Goal: Task Accomplishment & Management: Use online tool/utility

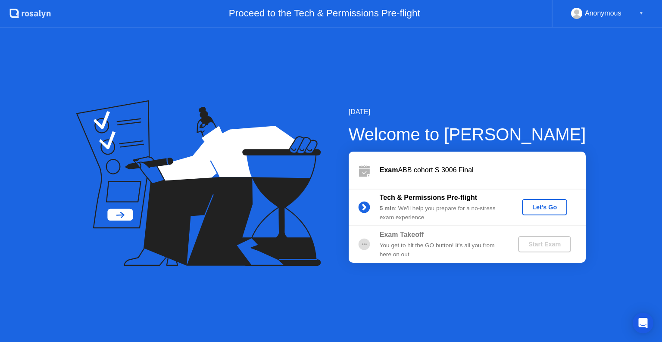
click at [529, 209] on div "Let's Go" at bounding box center [544, 207] width 38 height 7
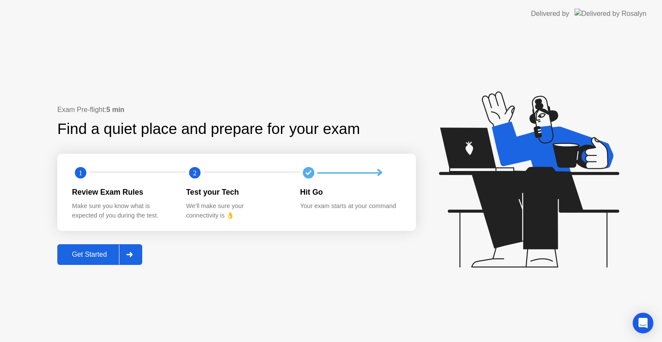
click at [101, 256] on div "Get Started" at bounding box center [89, 255] width 59 height 8
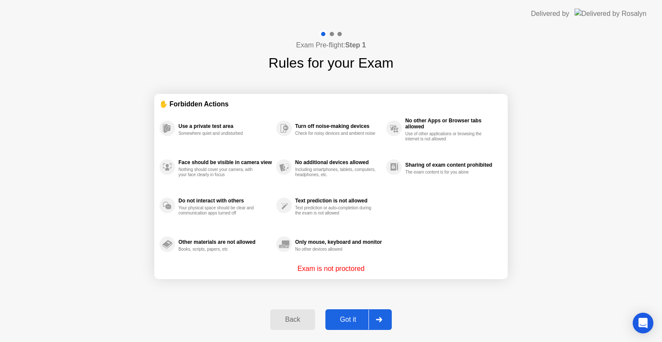
click at [341, 318] on div "Got it" at bounding box center [348, 320] width 40 height 8
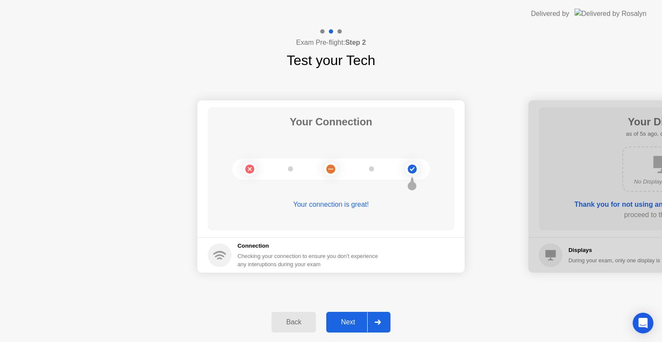
click at [356, 318] on div "Next" at bounding box center [348, 322] width 38 height 8
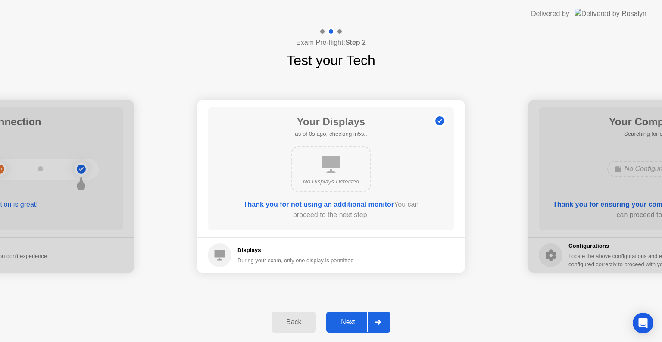
click at [356, 318] on div "Next" at bounding box center [348, 322] width 38 height 8
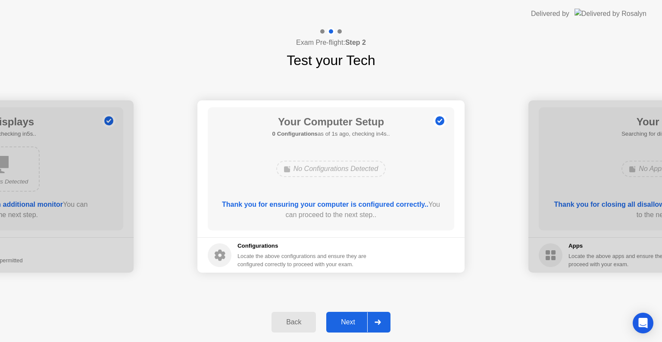
click at [356, 318] on div "Next" at bounding box center [348, 322] width 38 height 8
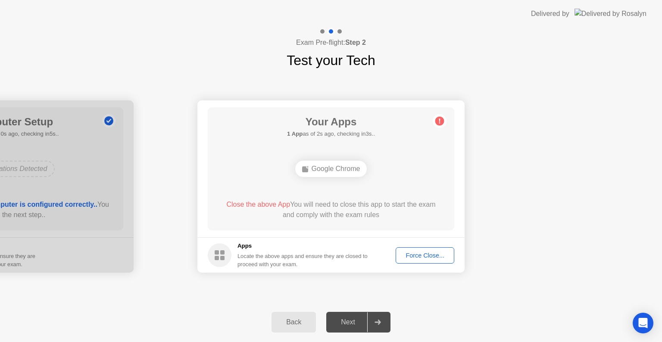
click at [413, 252] on div "Force Close..." at bounding box center [424, 255] width 53 height 7
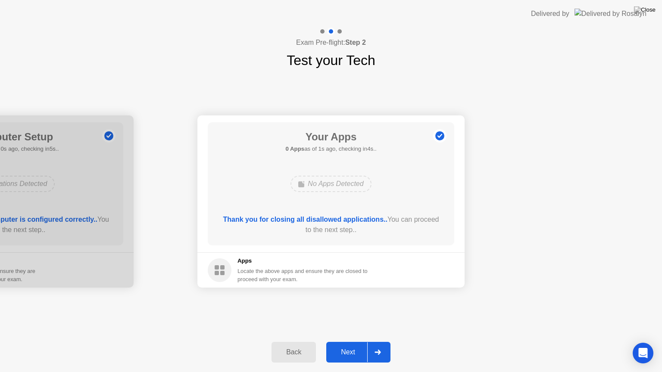
click at [347, 342] on button "Next" at bounding box center [358, 352] width 64 height 21
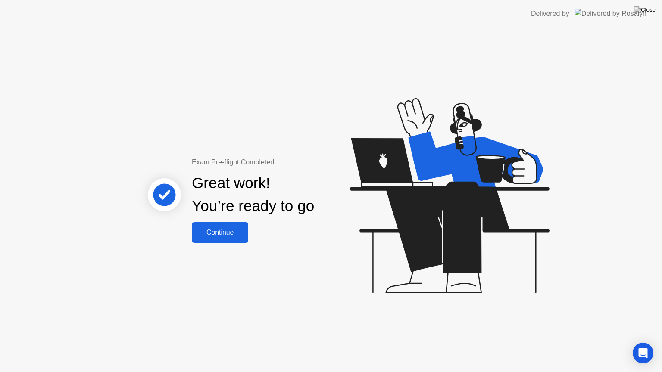
click at [227, 231] on div "Continue" at bounding box center [219, 233] width 51 height 8
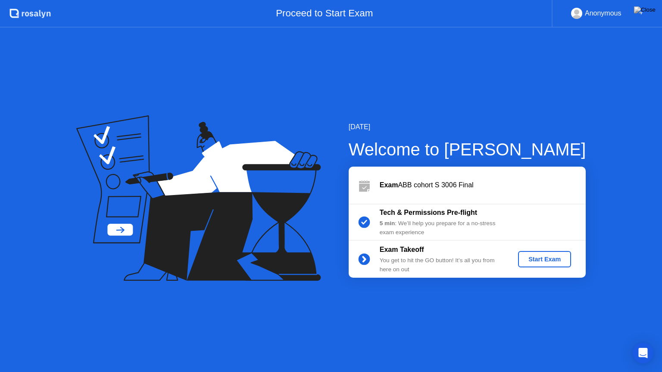
click at [527, 258] on div "Start Exam" at bounding box center [544, 259] width 46 height 7
